Goal: Information Seeking & Learning: Learn about a topic

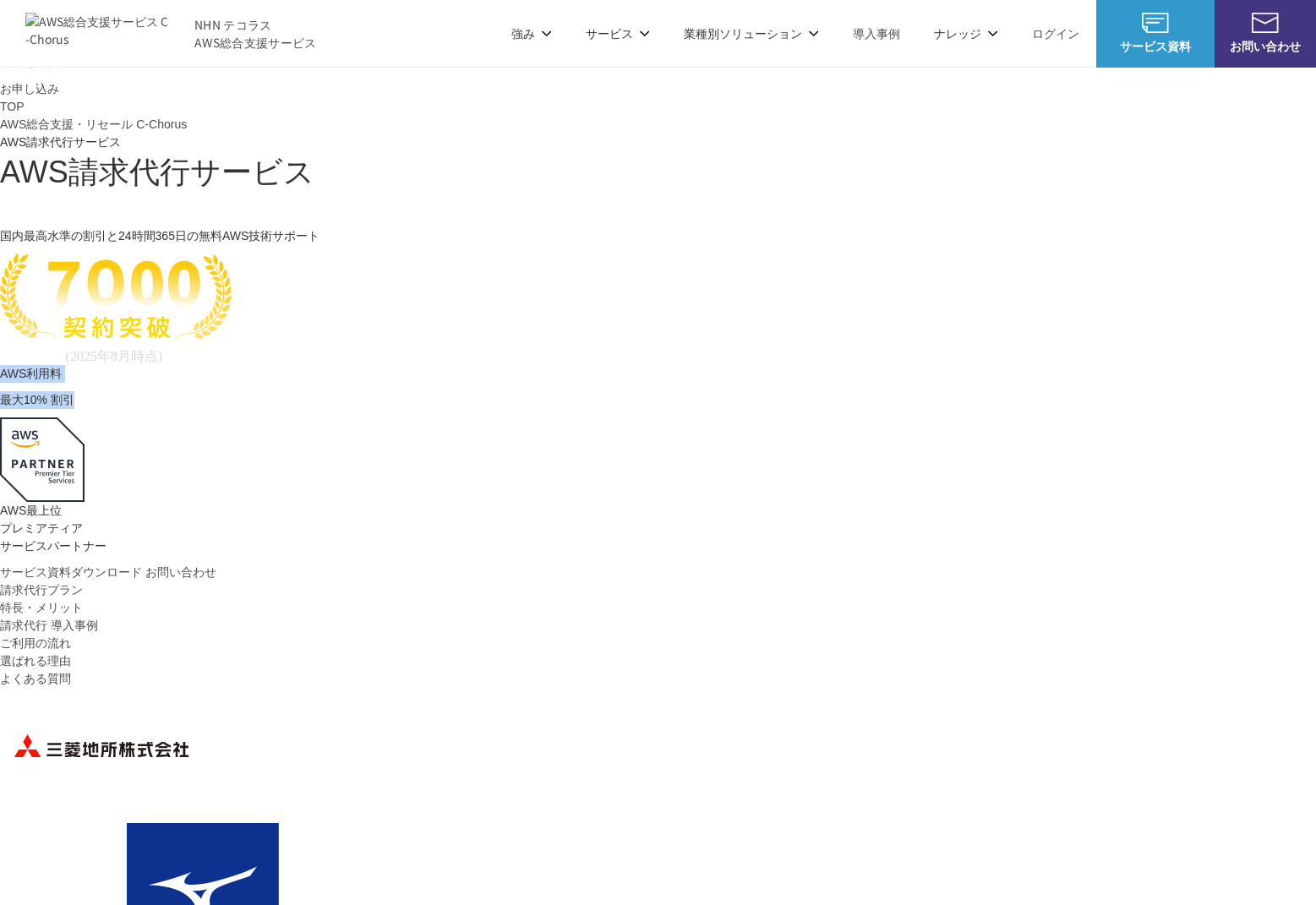
drag, startPoint x: 622, startPoint y: 327, endPoint x: 717, endPoint y: 346, distance: 96.9
click at [717, 365] on div "AWS利用料 最大 最大 10 % 割引" at bounding box center [658, 387] width 1316 height 44
click at [717, 392] on p "最大 10 % 割引" at bounding box center [658, 400] width 1316 height 18
drag, startPoint x: 684, startPoint y: 345, endPoint x: 388, endPoint y: 256, distance: 309.1
click at [388, 365] on div "AWS利用料 最大 最大 10 % 割引" at bounding box center [658, 387] width 1316 height 44
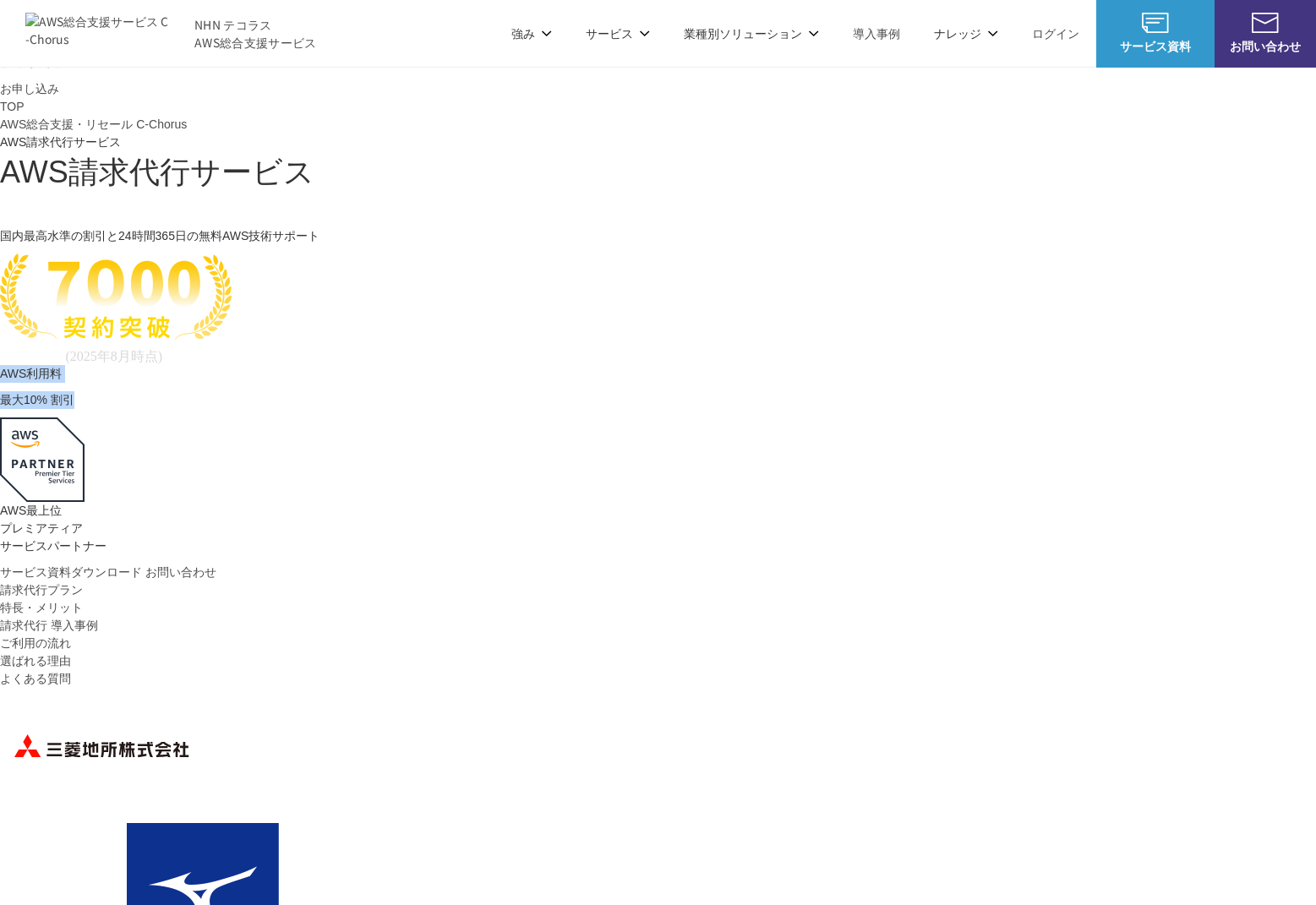
click at [388, 365] on p "AWS利用料 最大" at bounding box center [658, 374] width 1316 height 18
drag, startPoint x: 405, startPoint y: 262, endPoint x: 703, endPoint y: 305, distance: 301.1
click at [703, 365] on div "AWS利用料 最大 最大 10 % 割引" at bounding box center [658, 387] width 1316 height 44
drag, startPoint x: 703, startPoint y: 305, endPoint x: 550, endPoint y: 290, distance: 153.7
click at [702, 392] on p "最大 10 % 割引" at bounding box center [658, 400] width 1316 height 18
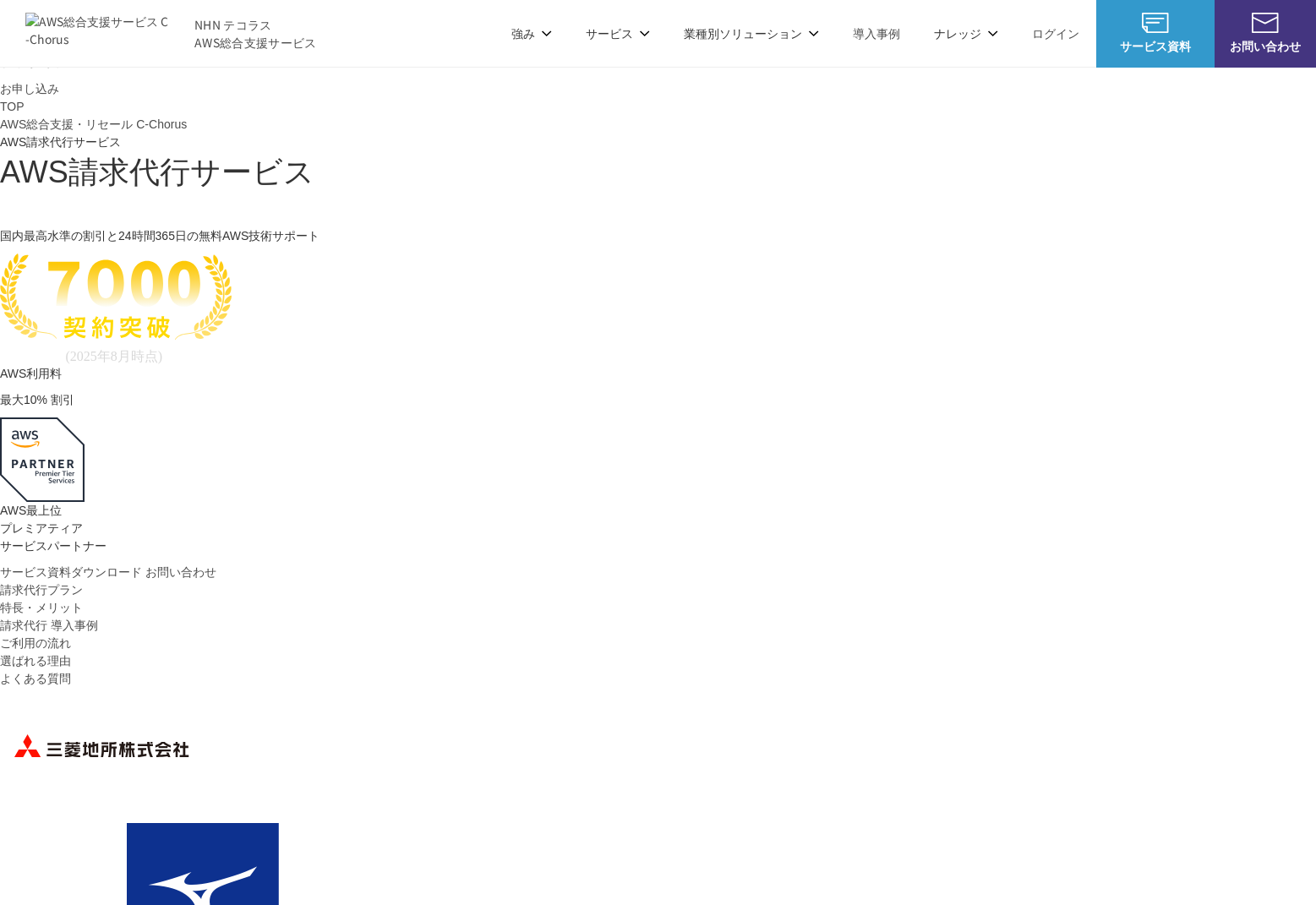
click at [315, 163] on span "AWS請求代行サービス" at bounding box center [157, 171] width 315 height 35
drag, startPoint x: 302, startPoint y: 162, endPoint x: 615, endPoint y: 152, distance: 313.2
click at [616, 152] on div "AWS請求代行サービス 国内最高水準の割引と 24時間365日の無料AWS技術サポート" at bounding box center [658, 259] width 1316 height 214
copy span "AWS請求代行"
click at [128, 342] on div "TOP AWS総合支援・リセール C-Chorus AWS請求代行サービス AWS請求代行サービス 国内最高水準の割引と 24時間365日の無料AWS技術サポ…" at bounding box center [658, 340] width 1316 height 483
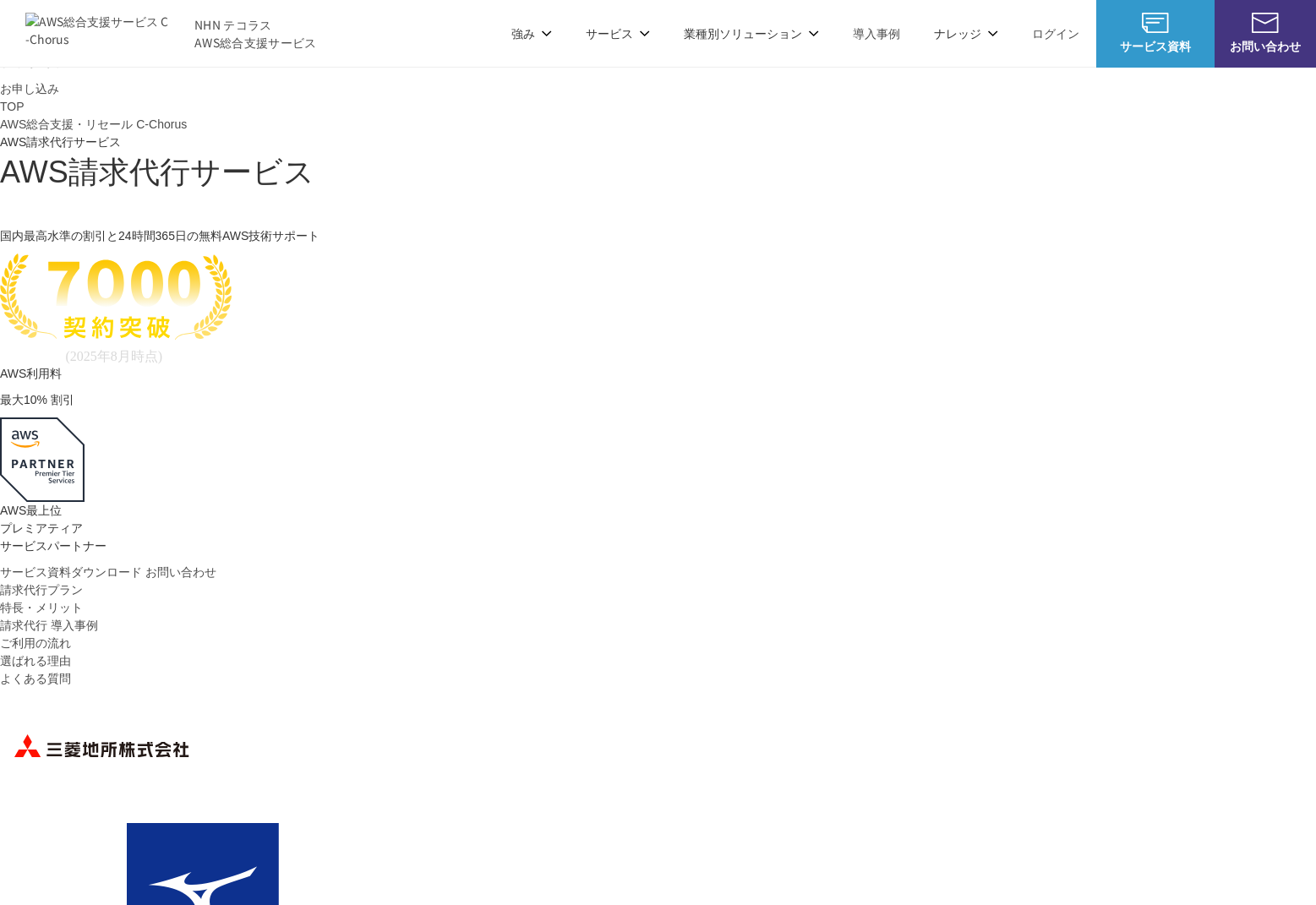
click at [142, 373] on div "TOP AWS総合支援・リセール C-Chorus AWS請求代行サービス AWS請求代行サービス 国内最高水準の割引と 24時間365日の無料AWS技術サポ…" at bounding box center [658, 340] width 1316 height 483
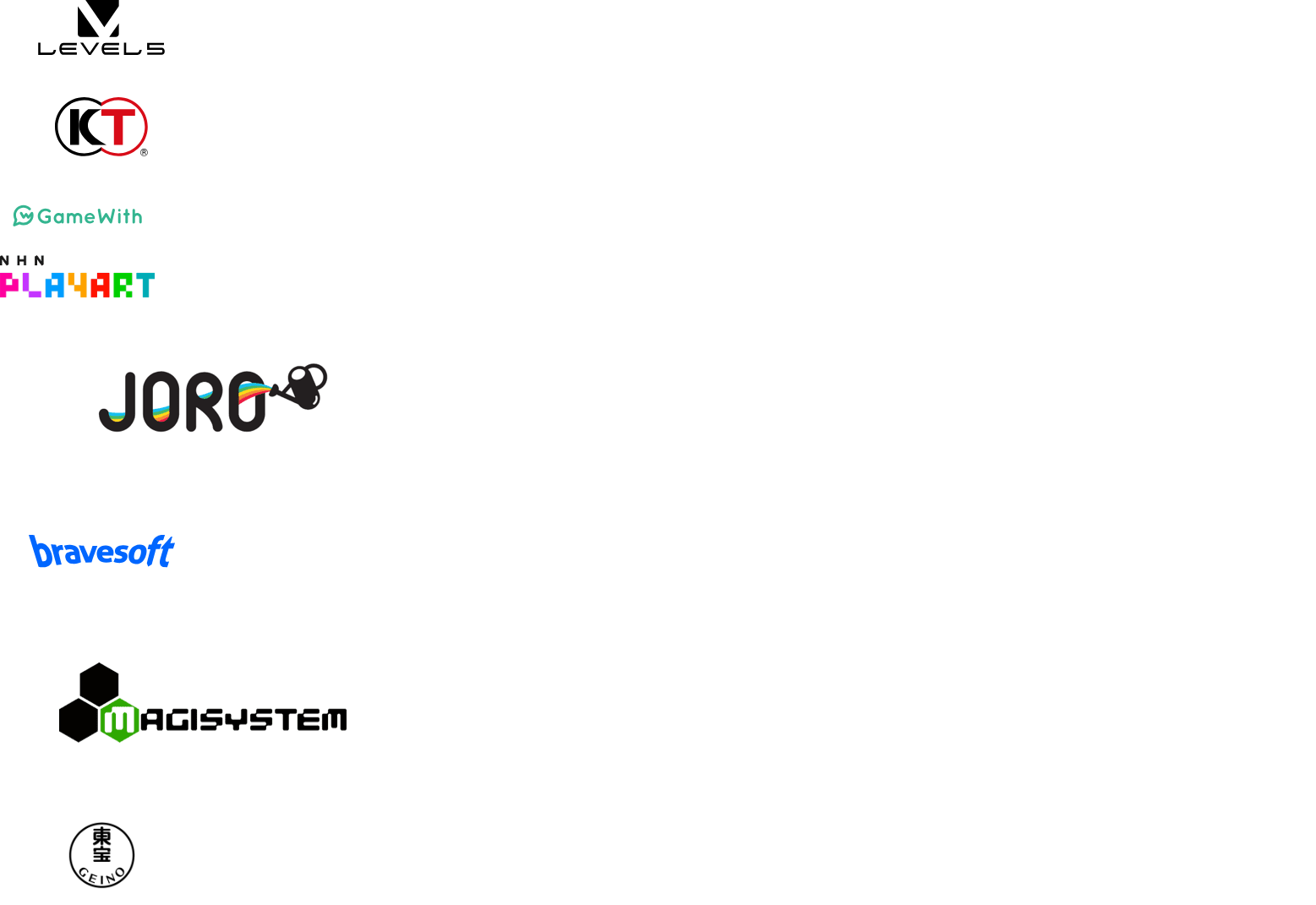
scroll to position [2915, 0]
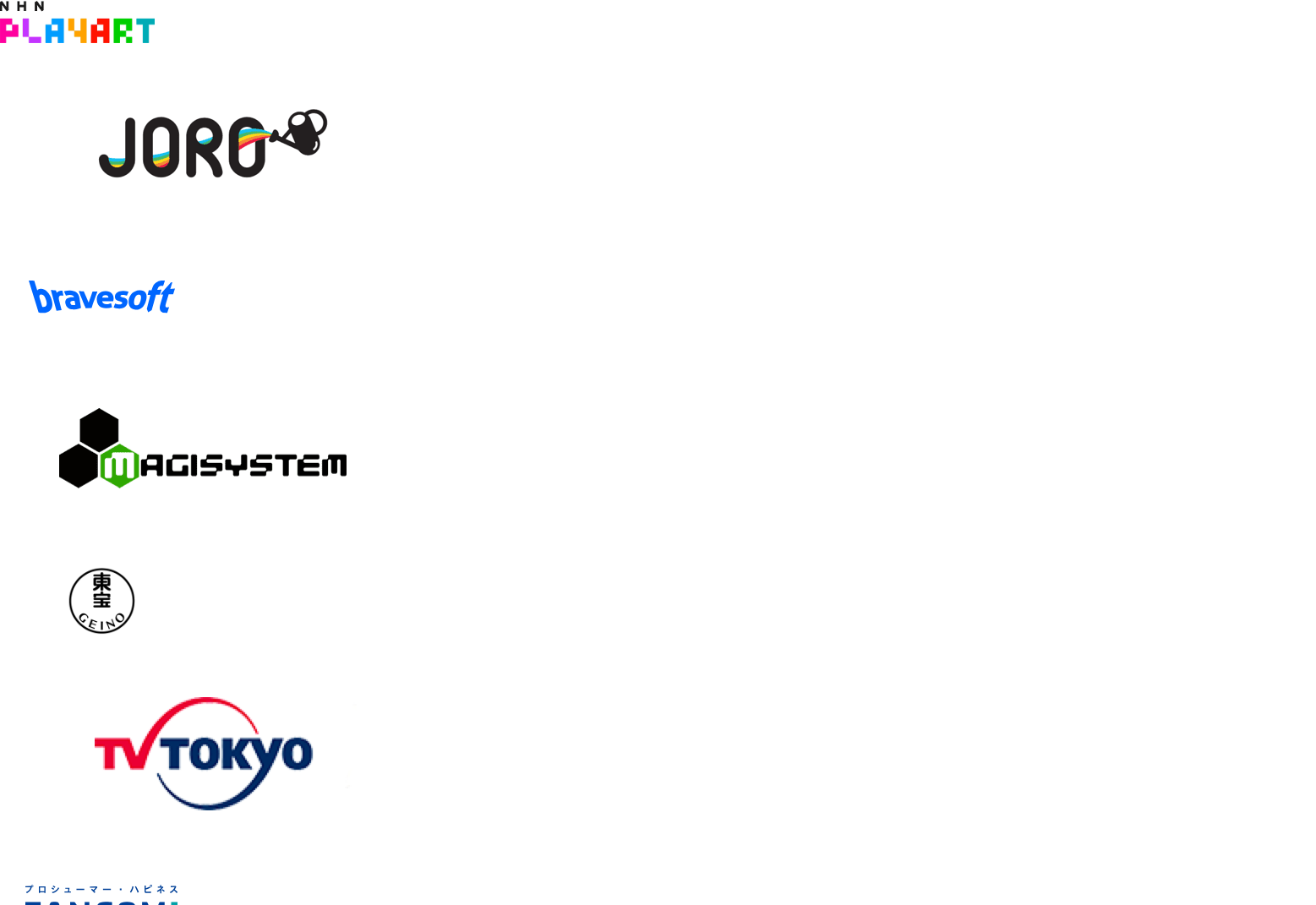
drag, startPoint x: 379, startPoint y: 270, endPoint x: 757, endPoint y: 289, distance: 378.5
drag, startPoint x: 917, startPoint y: 290, endPoint x: 467, endPoint y: 417, distance: 467.6
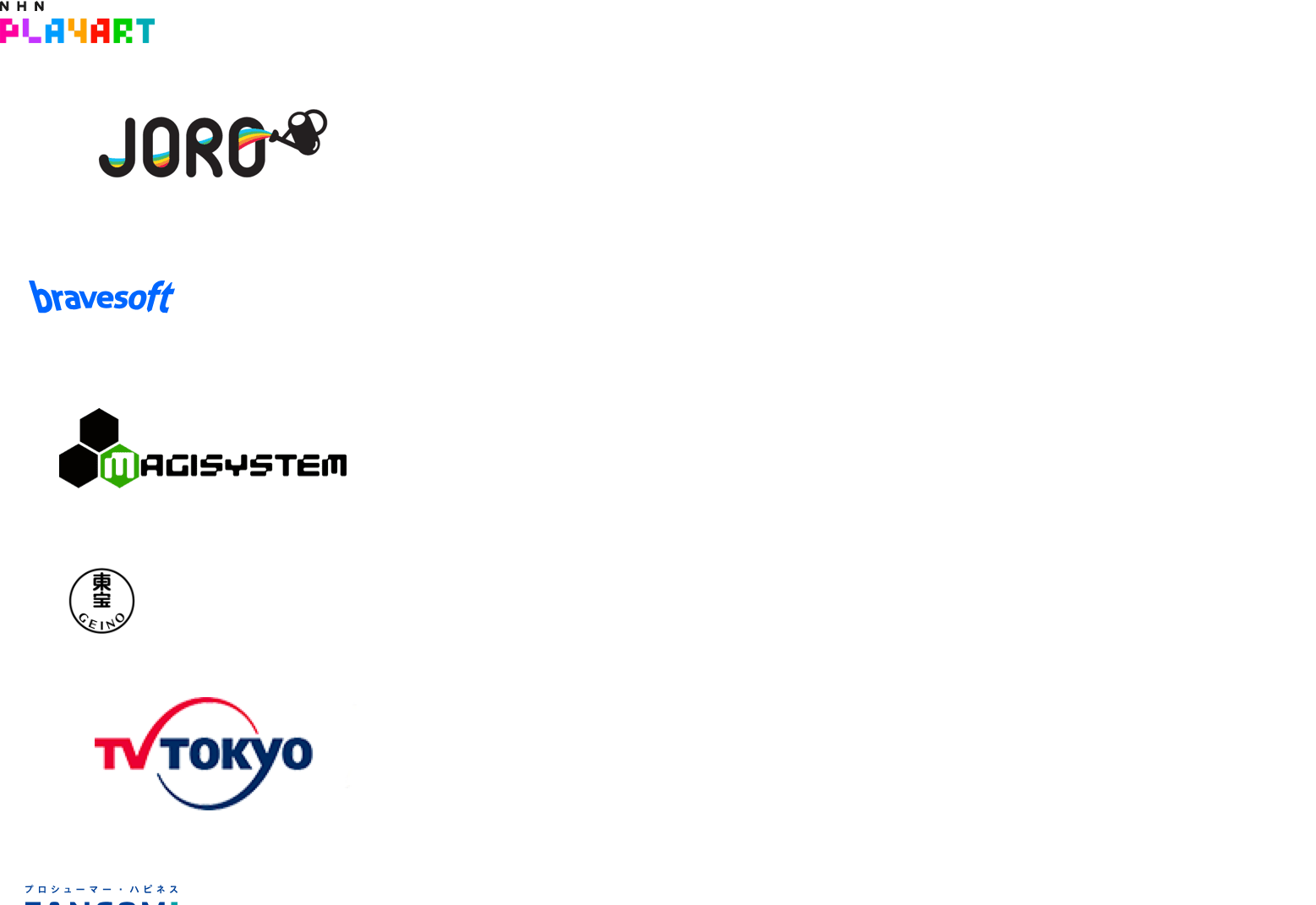
drag, startPoint x: 429, startPoint y: 422, endPoint x: 594, endPoint y: 407, distance: 165.7
drag, startPoint x: 893, startPoint y: 409, endPoint x: 853, endPoint y: 446, distance: 54.5
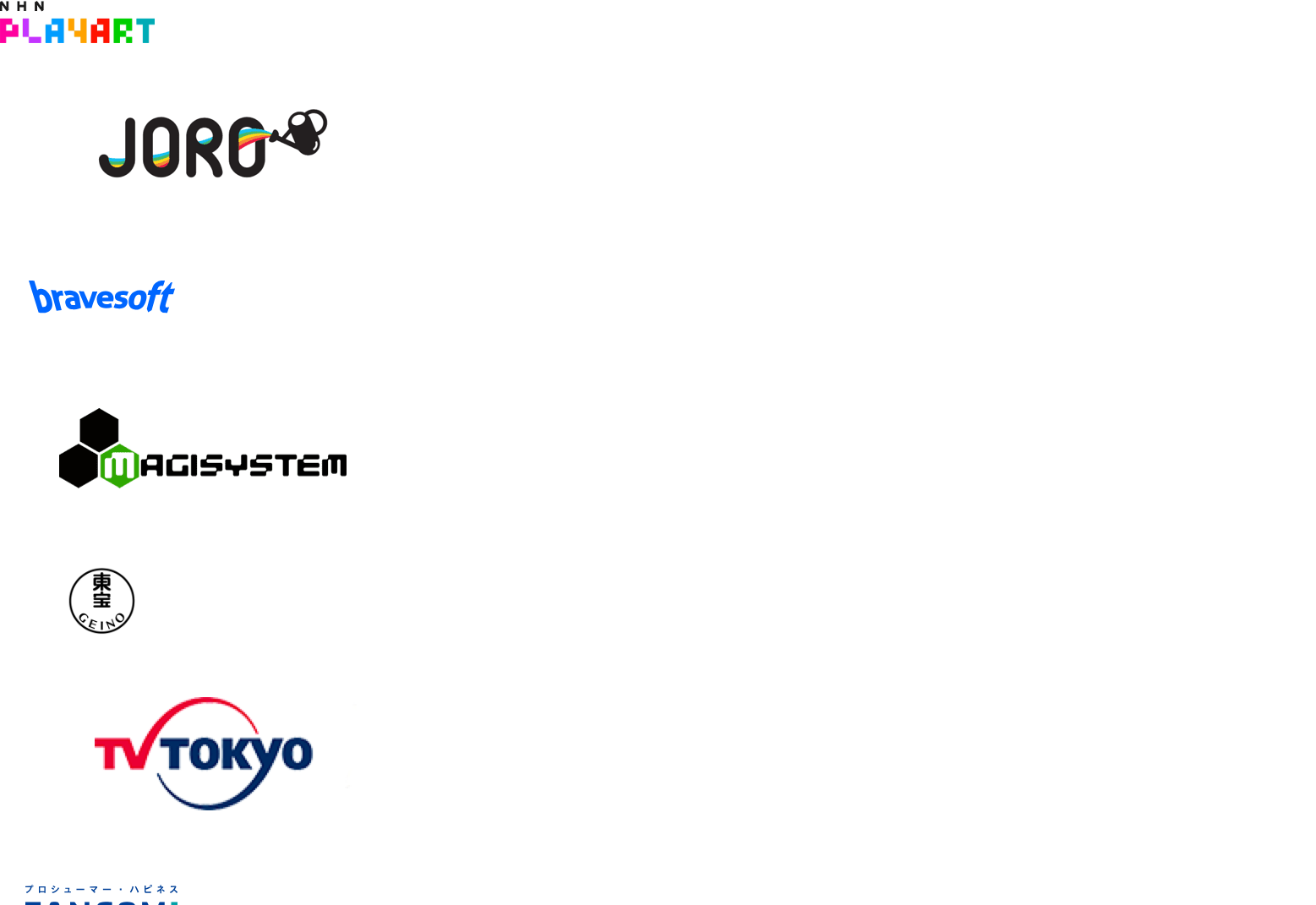
drag, startPoint x: 714, startPoint y: 557, endPoint x: 957, endPoint y: 552, distance: 243.1
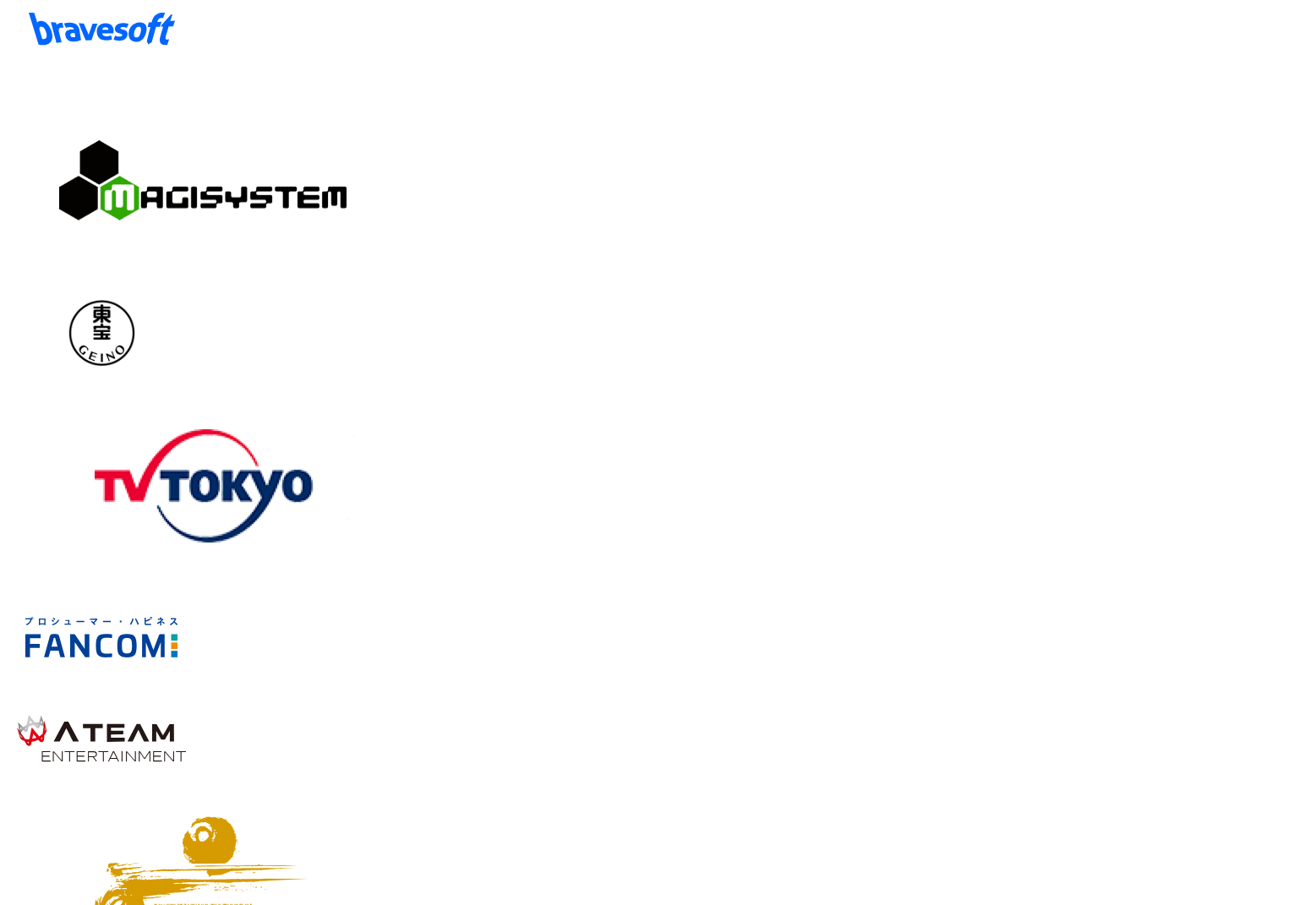
scroll to position [3559, 0]
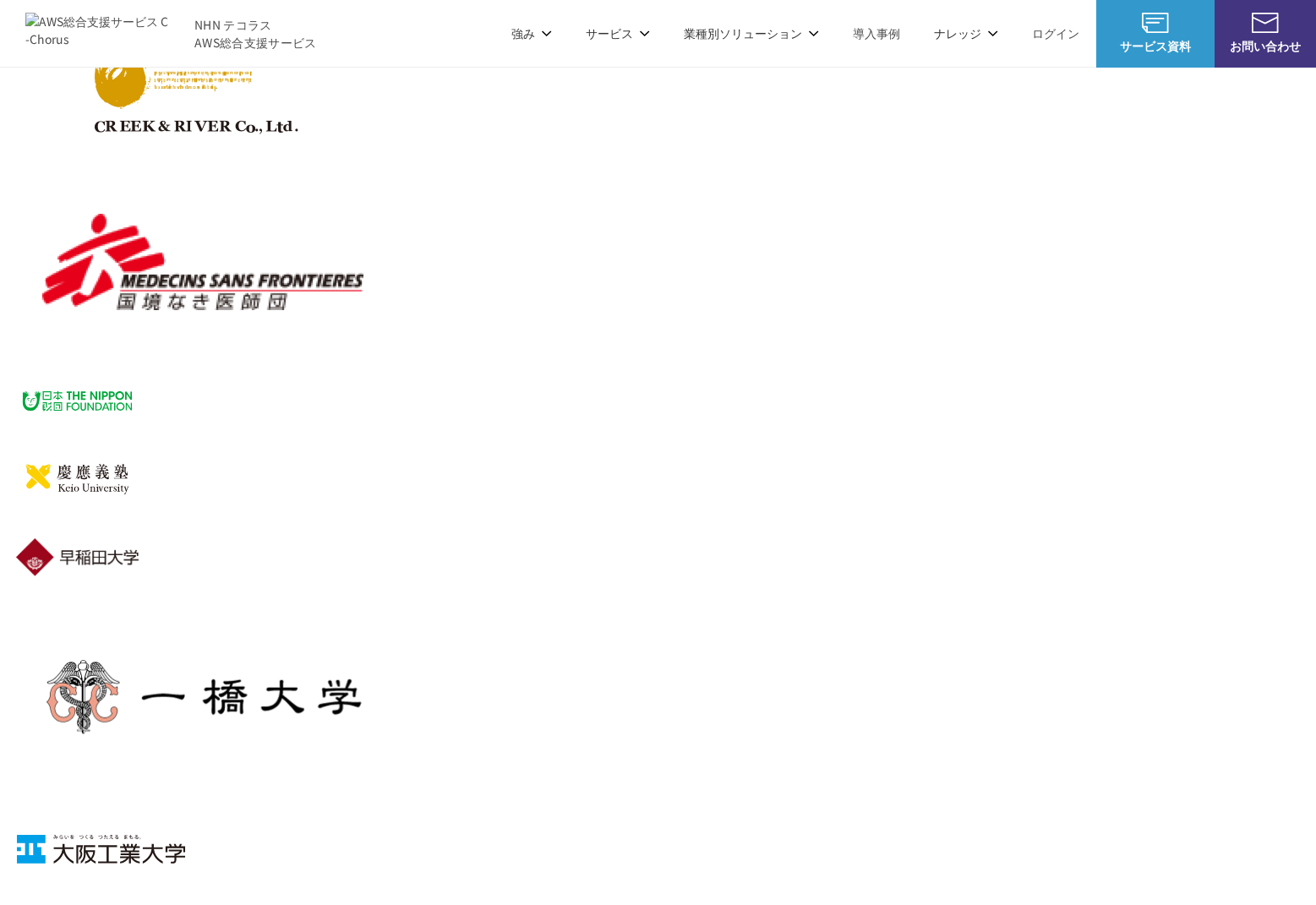
scroll to position [3721, 0]
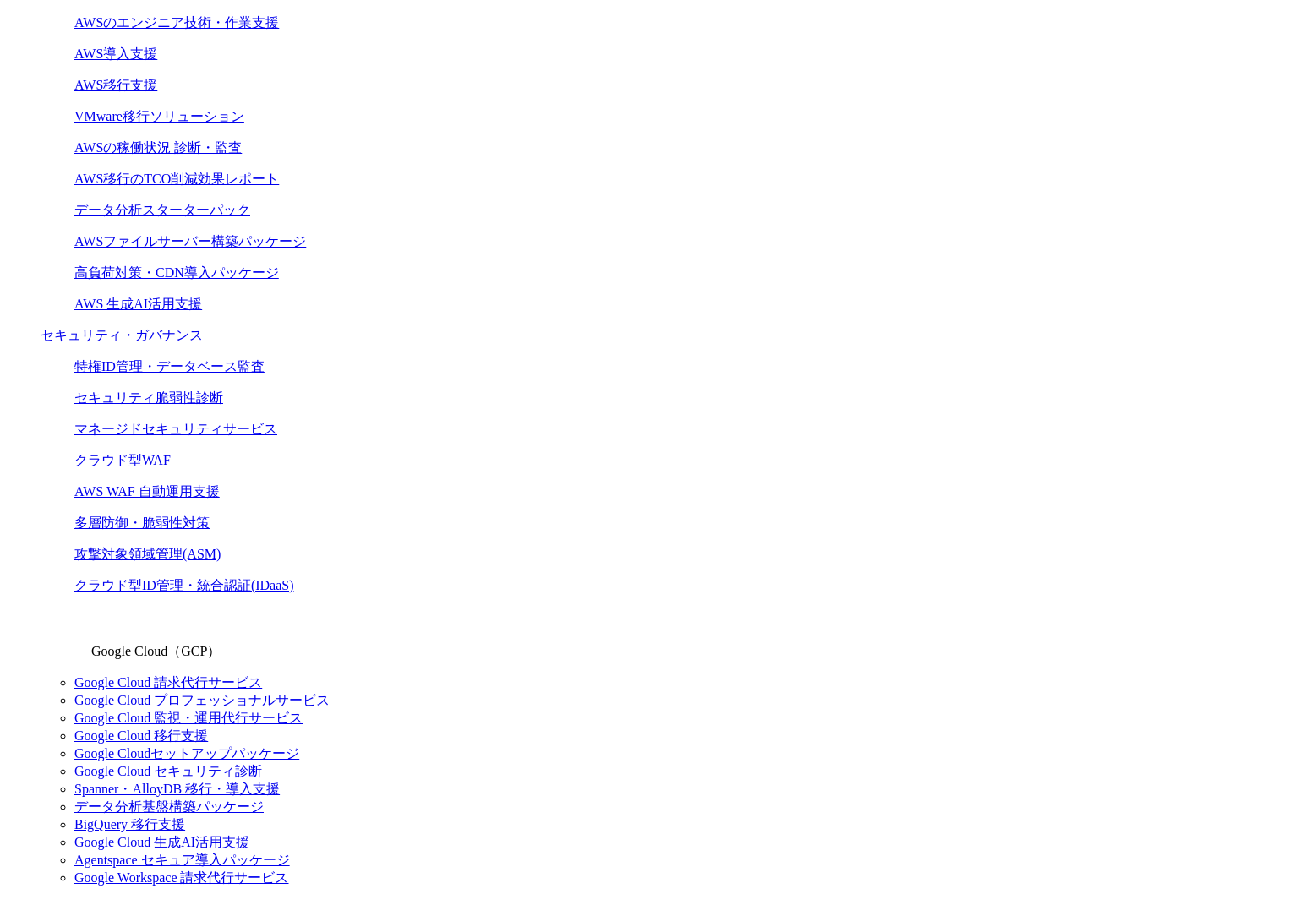
scroll to position [742, 0]
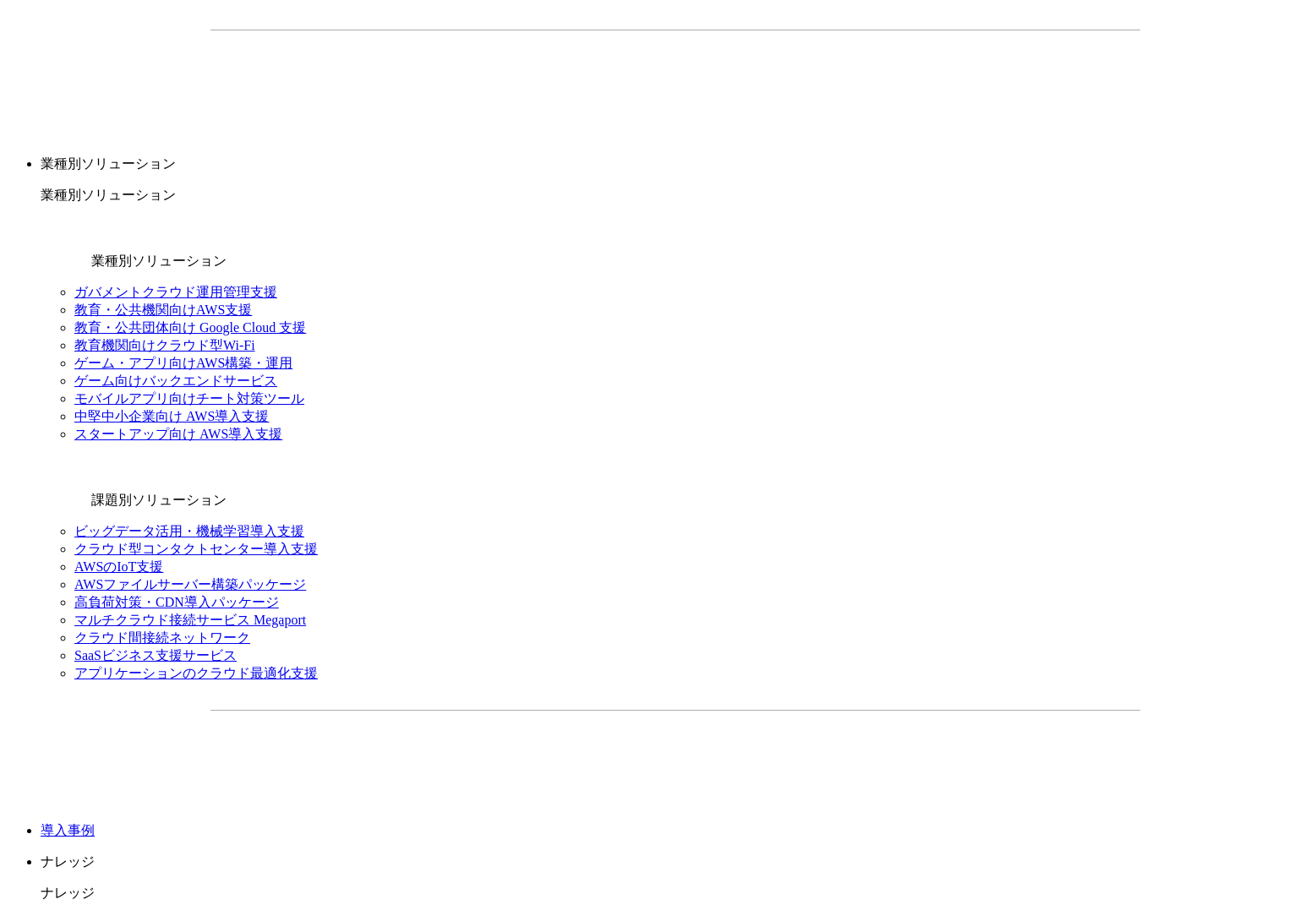
scroll to position [1733, 0]
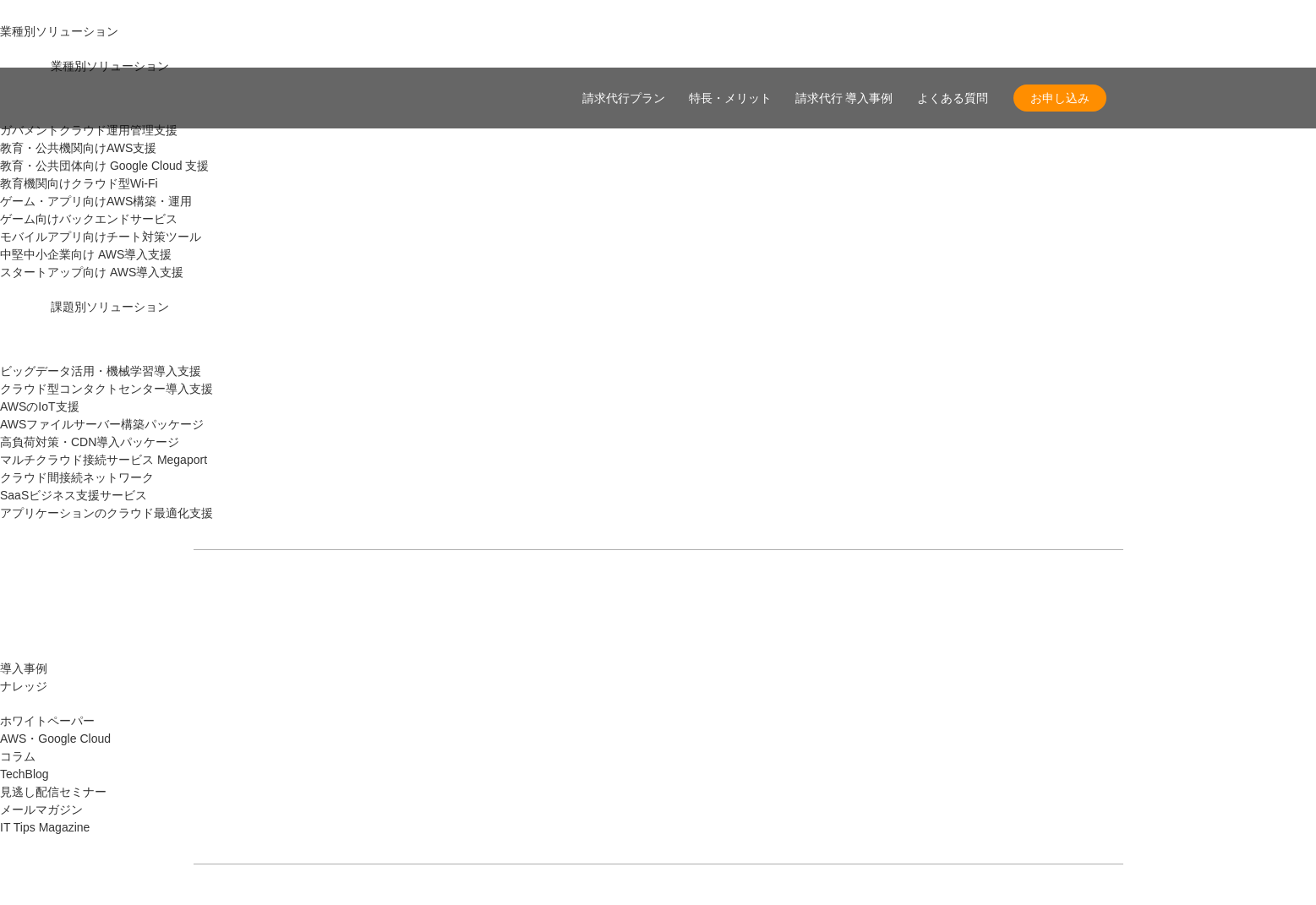
drag, startPoint x: 760, startPoint y: 404, endPoint x: 670, endPoint y: 381, distance: 92.9
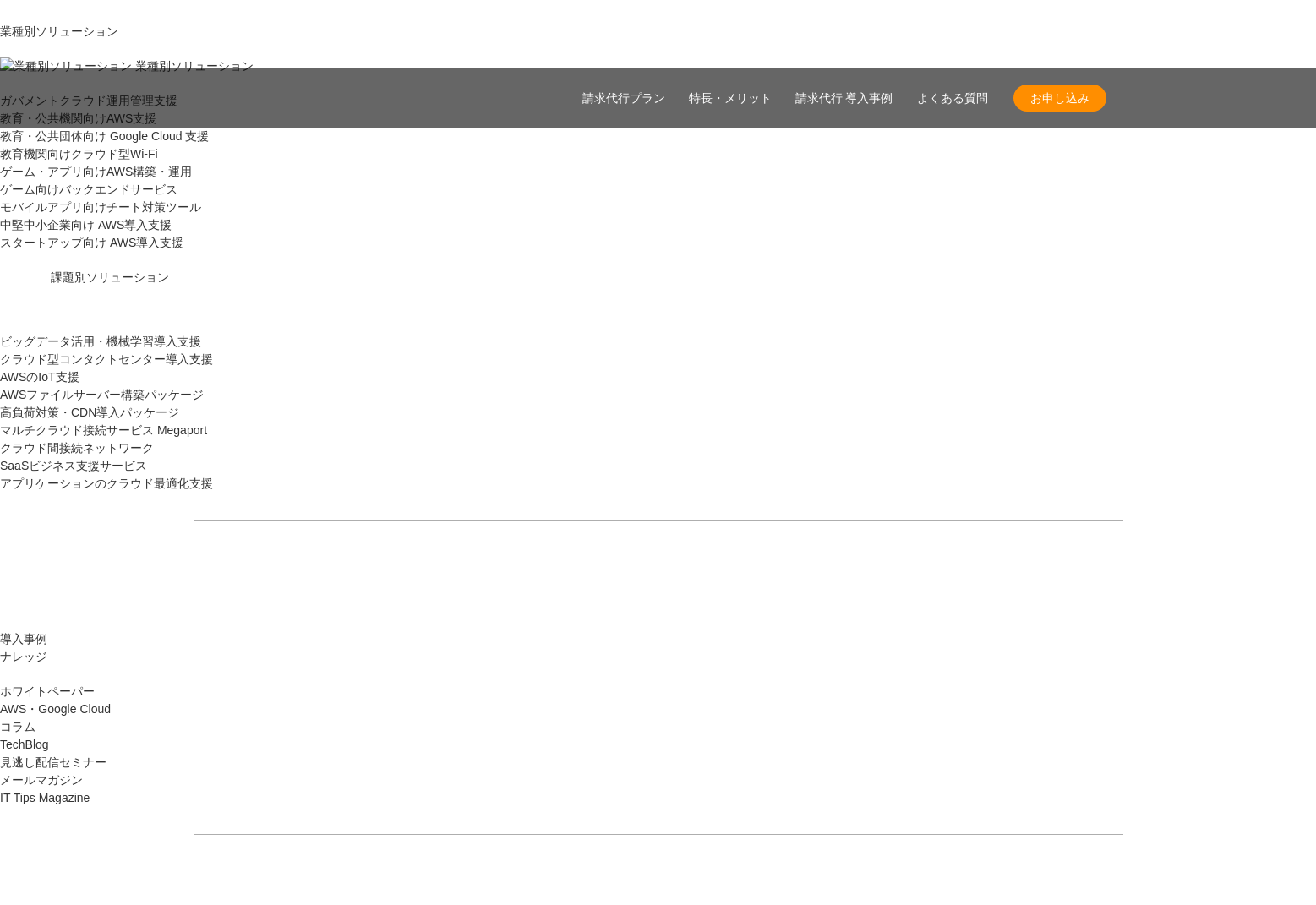
drag, startPoint x: 674, startPoint y: 383, endPoint x: 797, endPoint y: 408, distance: 125.5
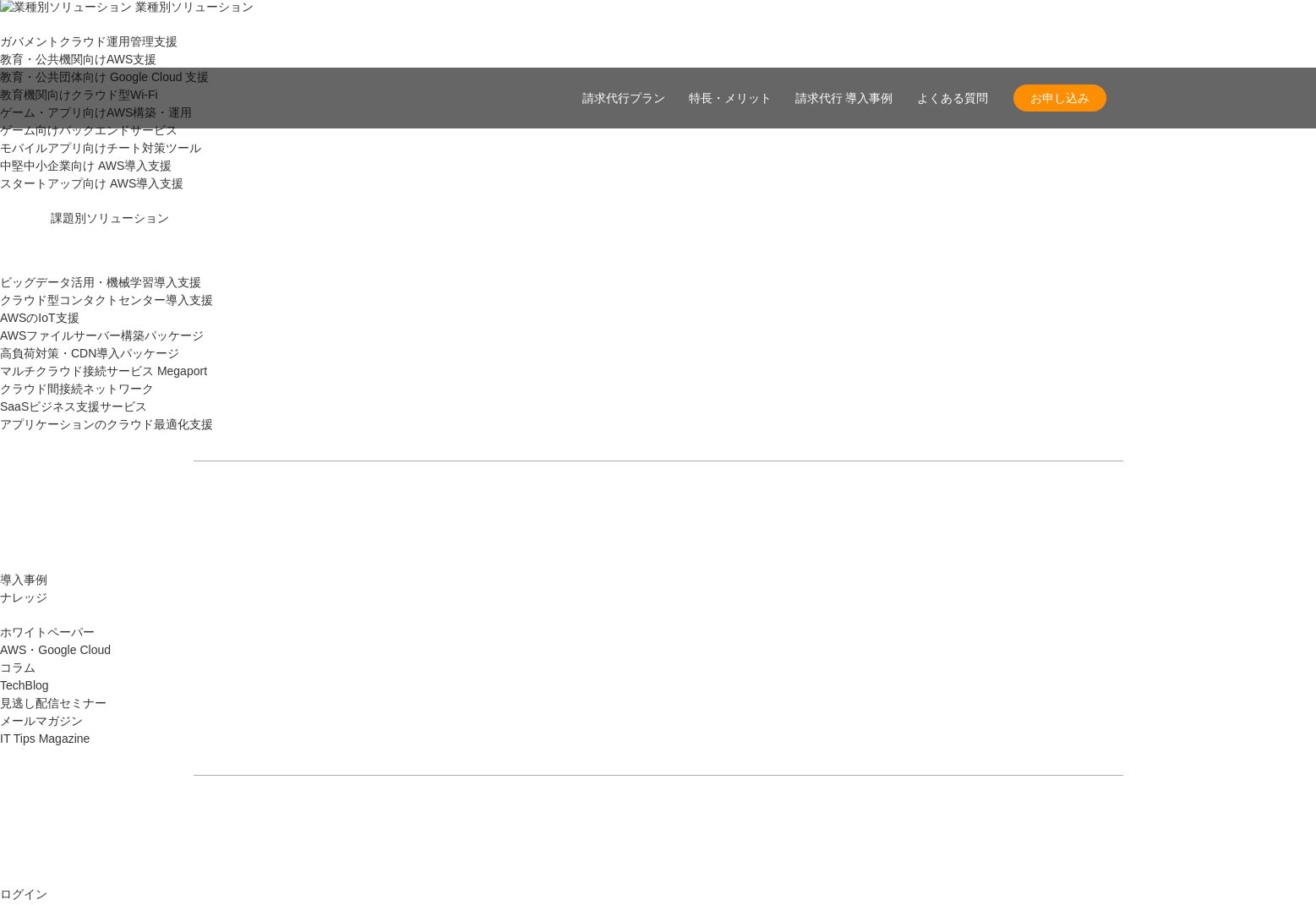
drag, startPoint x: 794, startPoint y: 408, endPoint x: 664, endPoint y: 368, distance: 136.0
drag, startPoint x: 664, startPoint y: 368, endPoint x: 790, endPoint y: 394, distance: 128.7
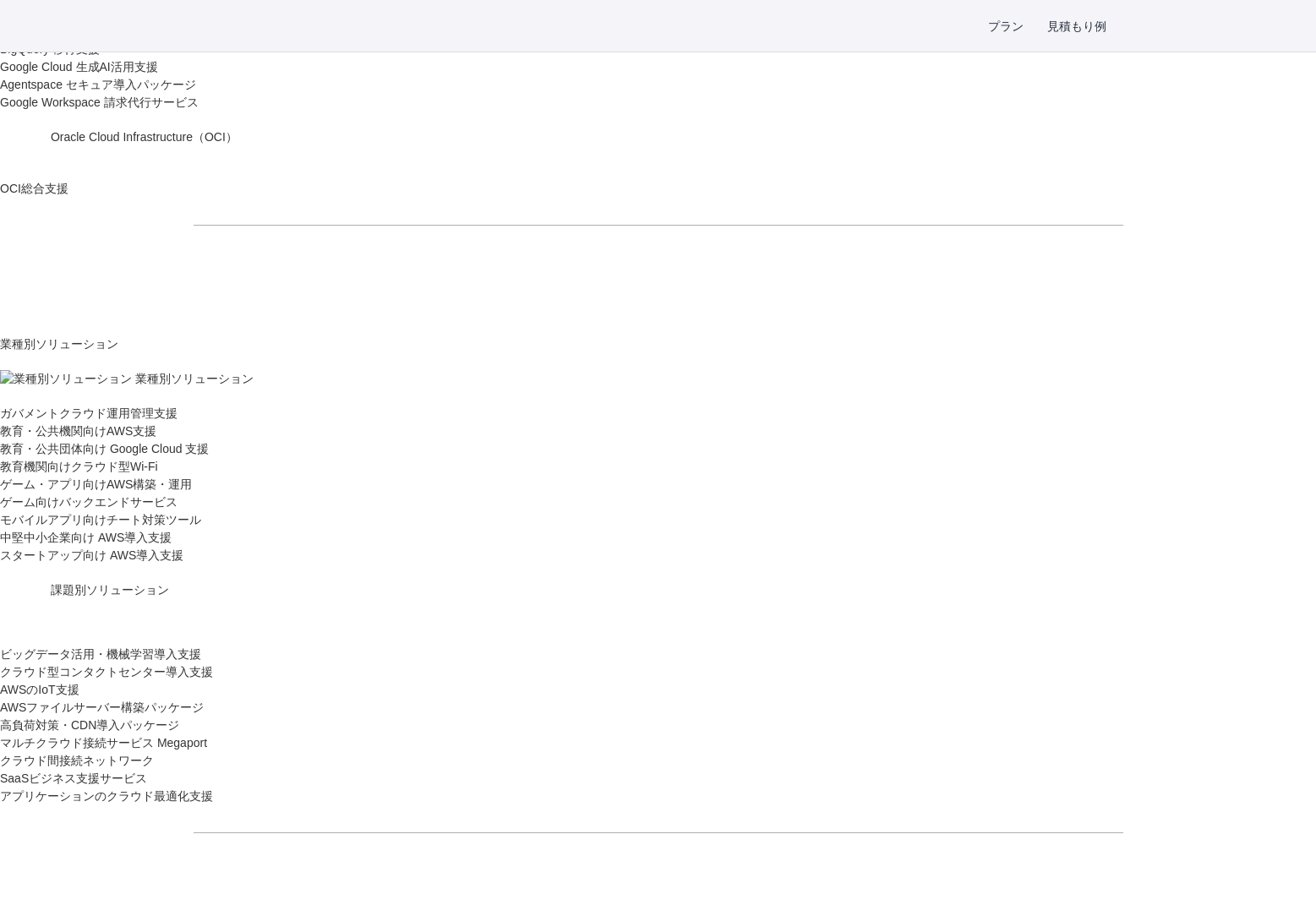
scroll to position [1515, 0]
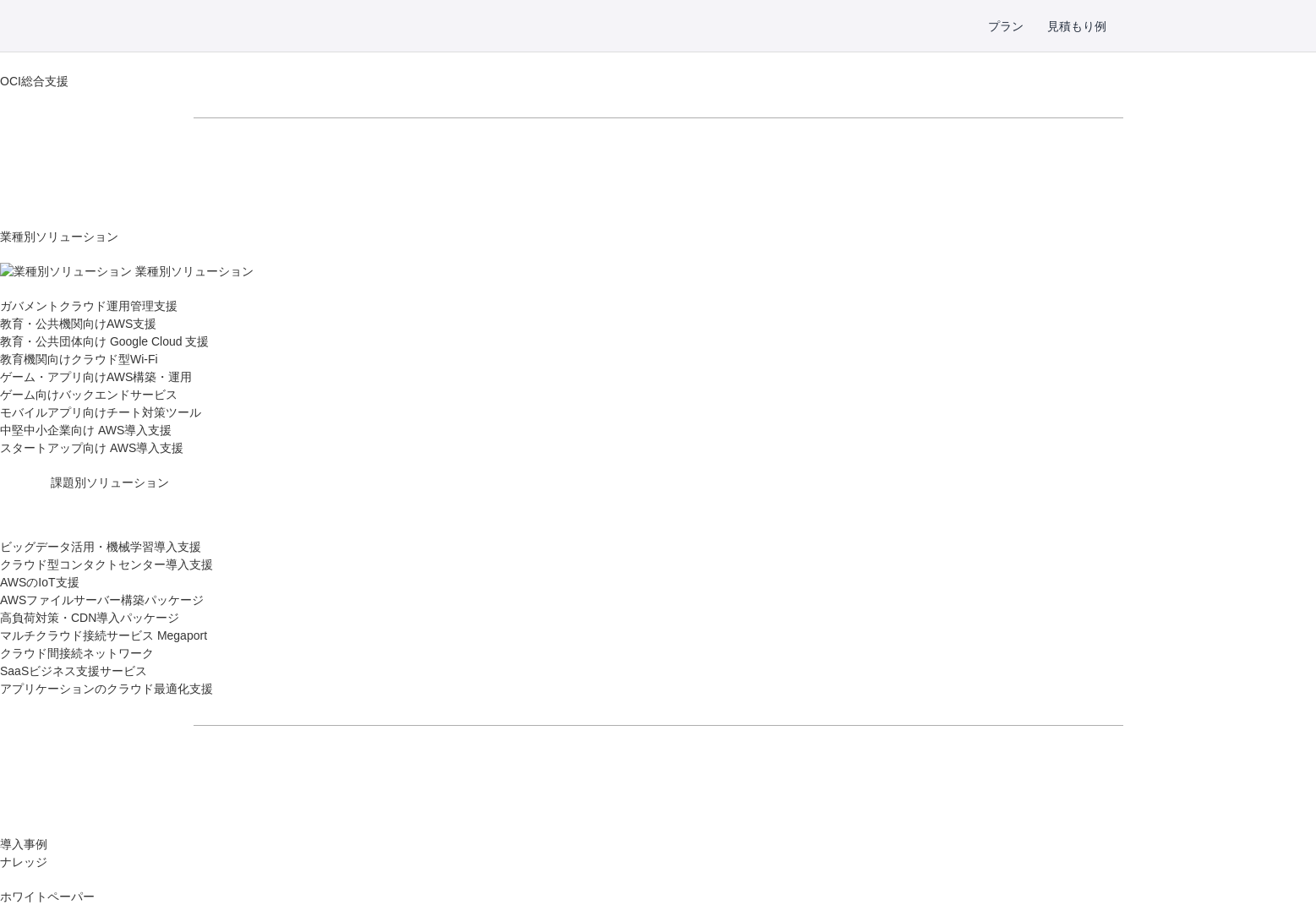
drag, startPoint x: 668, startPoint y: 567, endPoint x: 625, endPoint y: 564, distance: 43.1
drag, startPoint x: 642, startPoint y: 565, endPoint x: 853, endPoint y: 563, distance: 211.0
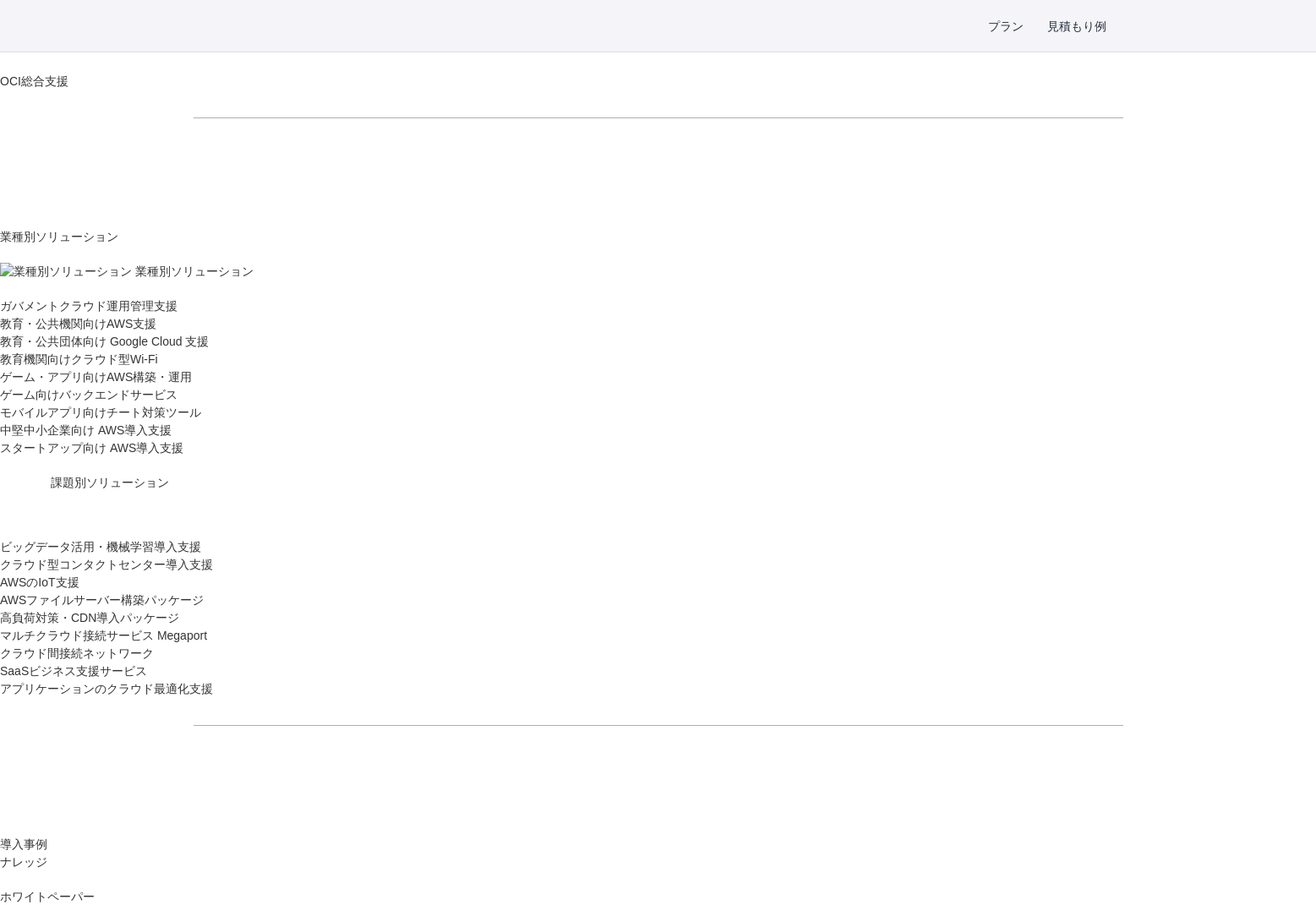
drag, startPoint x: 853, startPoint y: 564, endPoint x: 677, endPoint y: 565, distance: 176.0
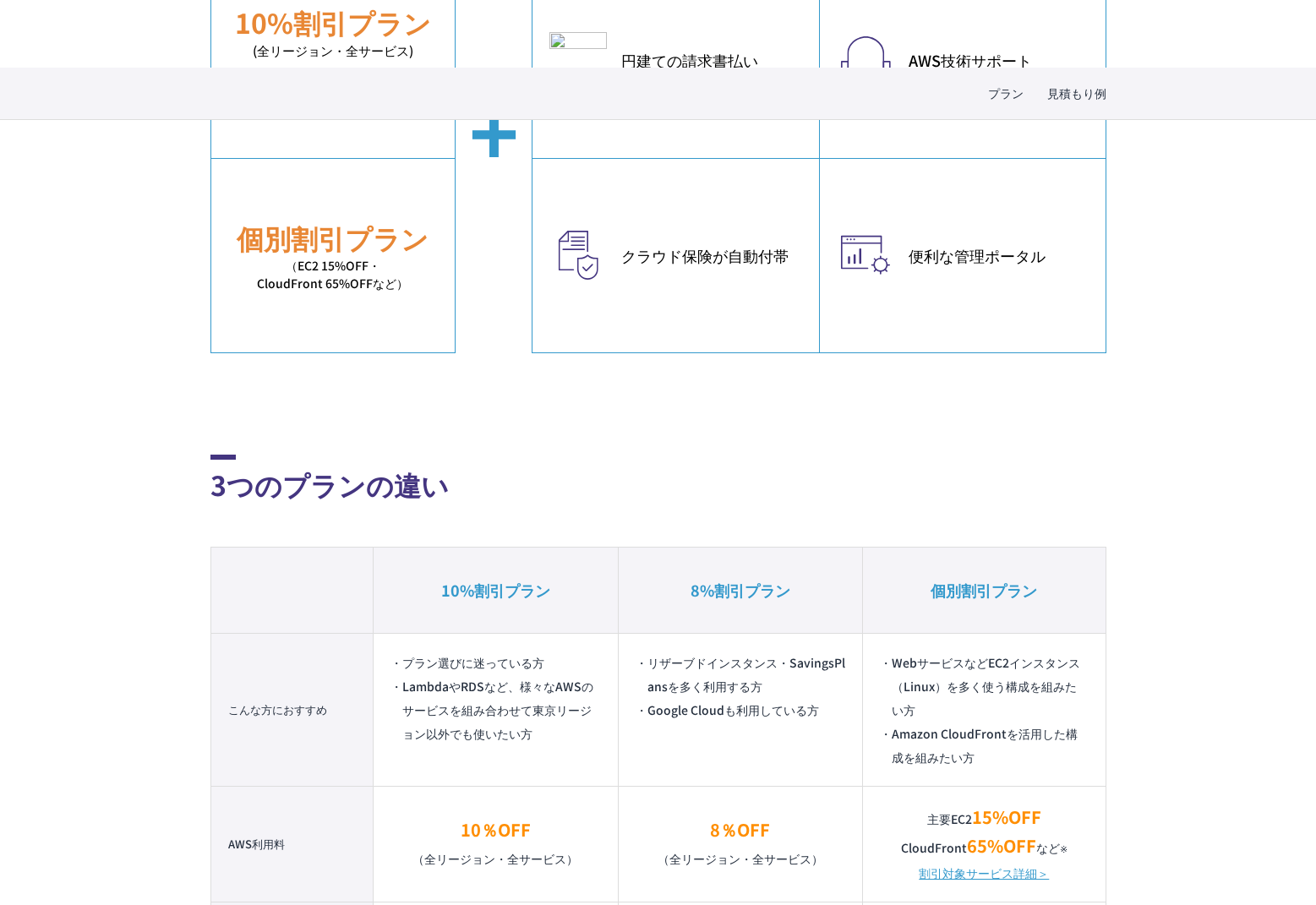
scroll to position [3223, 0]
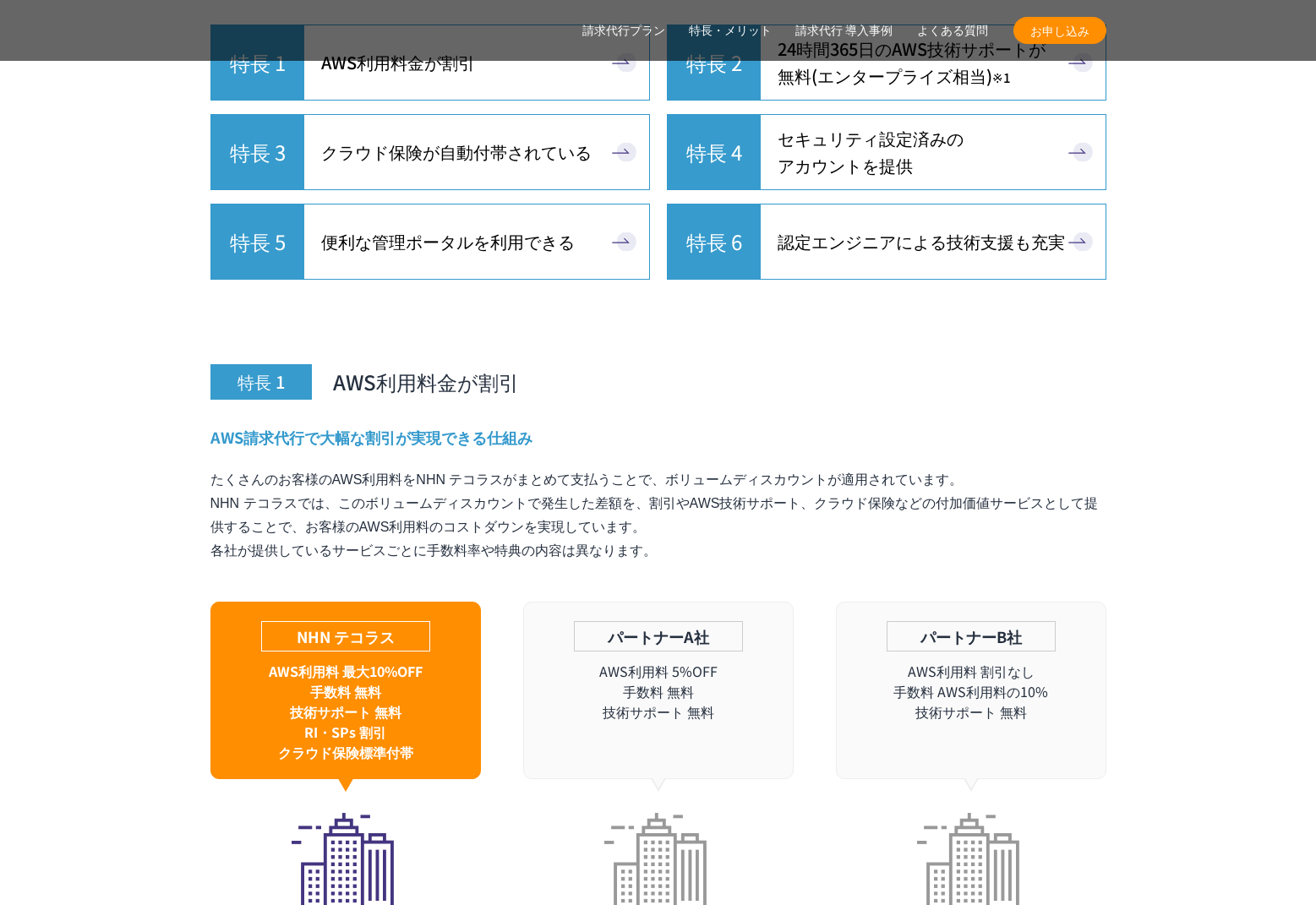
scroll to position [4518, 0]
